Goal: Check status: Check status

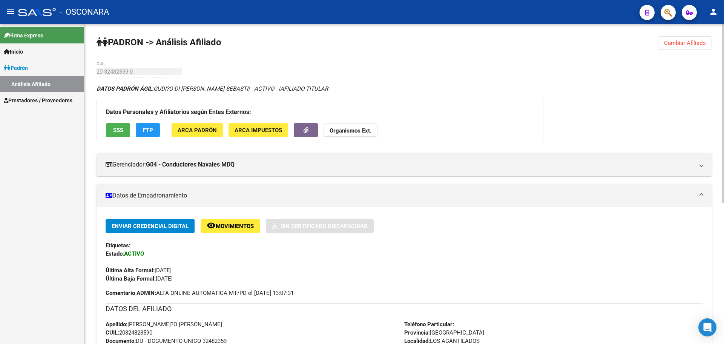
click at [680, 43] on span "Cambiar Afiliado" at bounding box center [685, 43] width 42 height 7
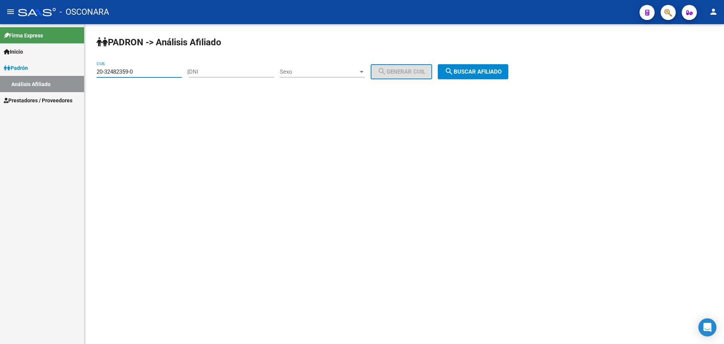
drag, startPoint x: 163, startPoint y: 70, endPoint x: 76, endPoint y: 64, distance: 86.6
click at [76, 64] on mat-sidenav-container "Firma Express Inicio Instructivos Contacto OS [PERSON_NAME] Análisis Afiliado P…" at bounding box center [362, 183] width 724 height 319
type input "27-25974617-0"
click at [494, 74] on span "search Buscar afiliado" at bounding box center [473, 71] width 57 height 7
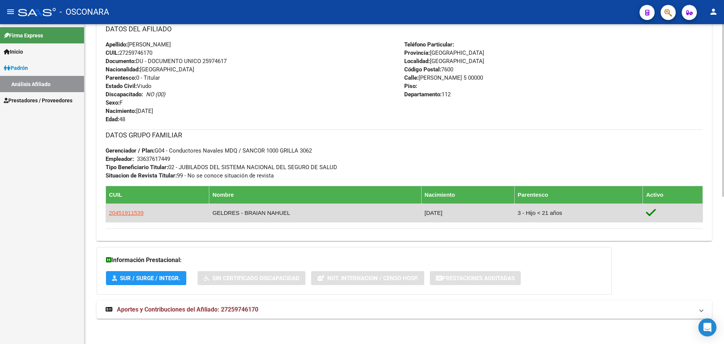
scroll to position [272, 0]
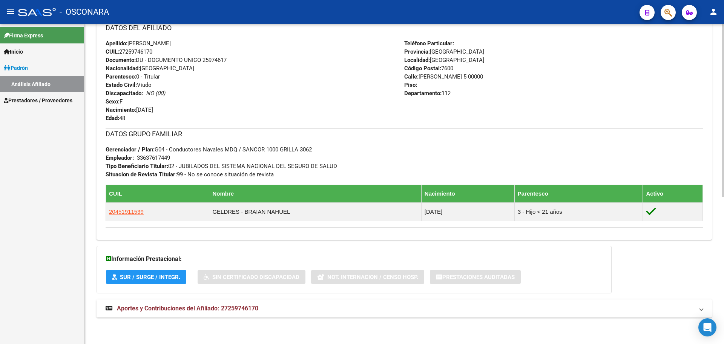
click at [706, 308] on mat-expansion-panel-header "Aportes y Contribuciones del Afiliado: 27259746170" at bounding box center [405, 308] width 616 height 18
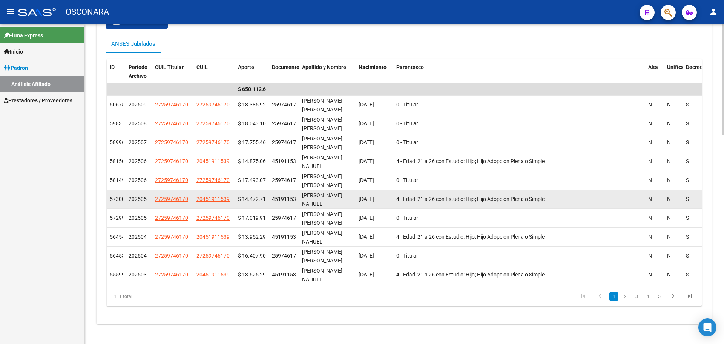
scroll to position [605, 0]
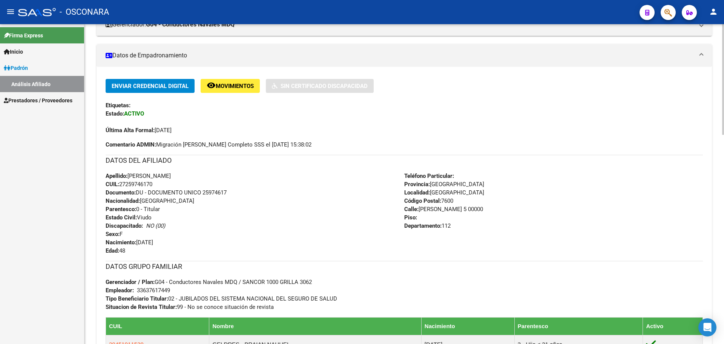
scroll to position [152, 0]
